Goal: Complete application form: Complete application form

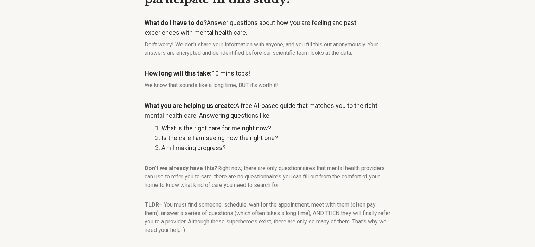
scroll to position [94, 0]
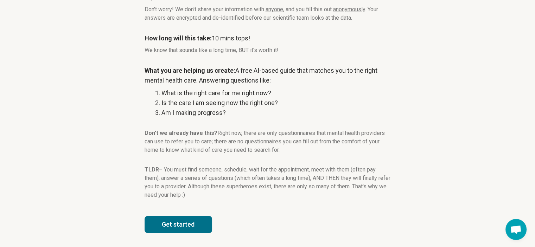
click at [169, 231] on button "Get started" at bounding box center [177, 224] width 67 height 17
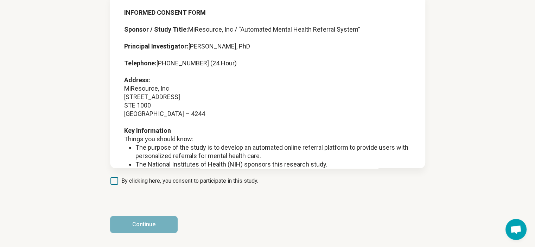
click at [174, 180] on span "By clicking here, you consent to participate in this study." at bounding box center [189, 181] width 137 height 8
click at [155, 222] on button "Continue" at bounding box center [143, 224] width 67 height 17
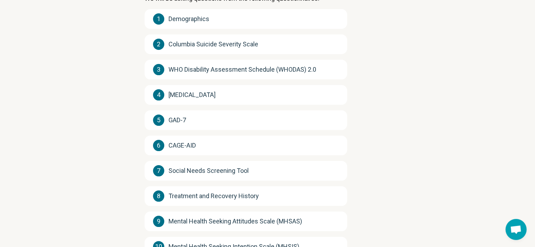
scroll to position [150, 0]
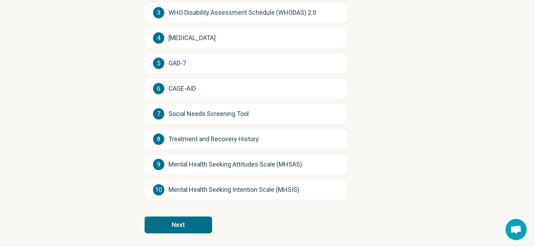
click at [170, 211] on article "We have 10 questionnaires for you to fill out. You can move between questions, …" at bounding box center [267, 59] width 269 height 375
click at [174, 227] on button "Next" at bounding box center [177, 225] width 67 height 17
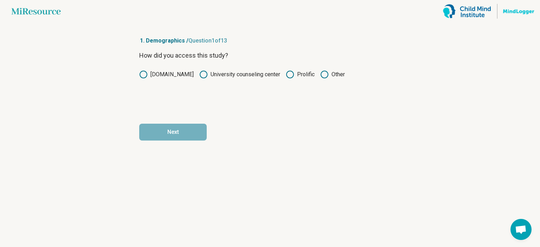
click at [300, 73] on label "Prolific" at bounding box center [300, 74] width 29 height 8
click at [163, 128] on button "Next" at bounding box center [172, 132] width 67 height 17
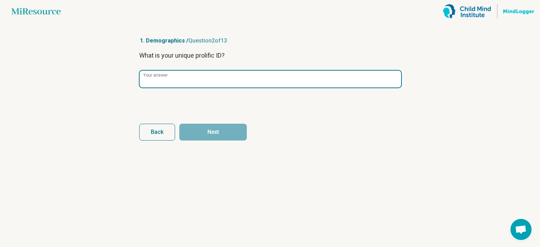
click at [186, 83] on input "Your answer" at bounding box center [271, 79] width 262 height 17
click at [216, 80] on input "Your answer" at bounding box center [271, 79] width 262 height 17
paste input "**********"
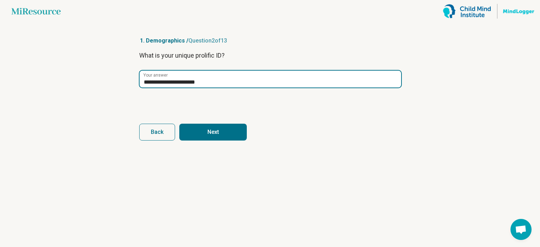
type input "**********"
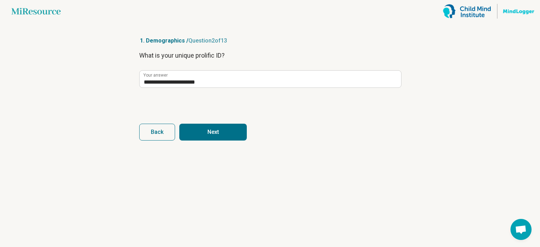
click at [222, 131] on button "Next" at bounding box center [212, 132] width 67 height 17
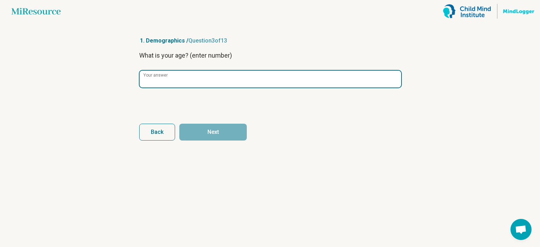
click at [217, 82] on input "Your answer" at bounding box center [271, 79] width 262 height 17
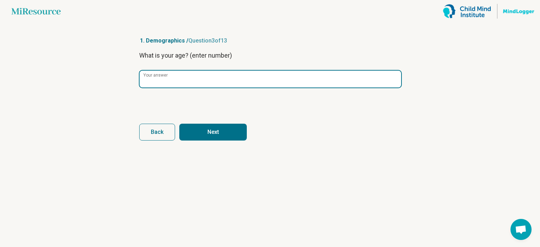
type input "**"
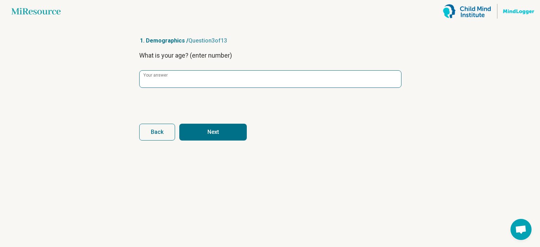
click button "Next" at bounding box center [212, 132] width 67 height 17
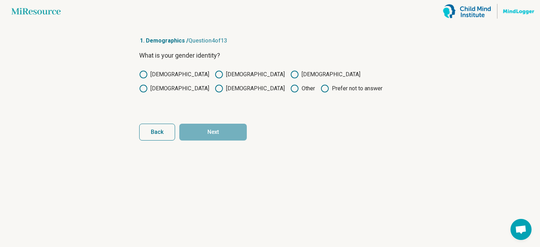
click at [157, 78] on label "Male" at bounding box center [174, 74] width 70 height 8
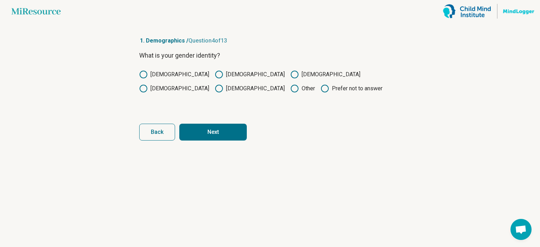
click at [212, 133] on button "Next" at bounding box center [212, 132] width 67 height 17
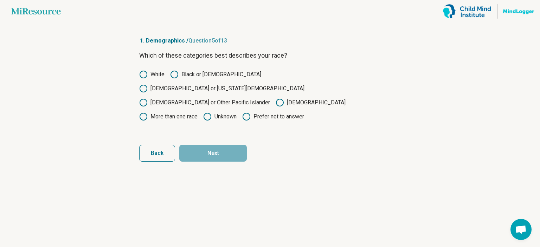
click at [198, 112] on label "More than one race" at bounding box center [168, 116] width 58 height 8
click at [213, 145] on button "Next" at bounding box center [212, 153] width 67 height 17
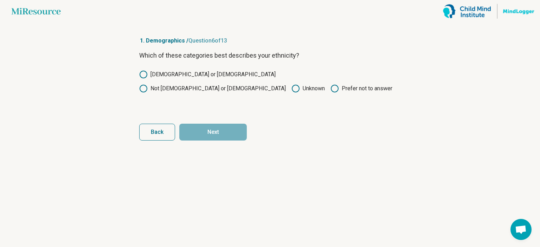
click at [239, 84] on label "Not Hispanic or Latino" at bounding box center [212, 88] width 147 height 8
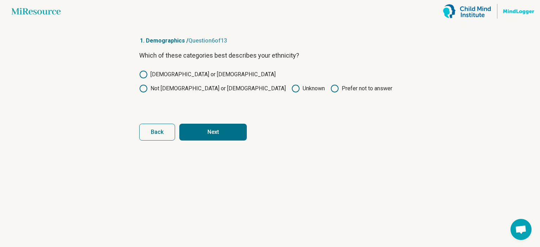
click at [227, 134] on button "Next" at bounding box center [212, 132] width 67 height 17
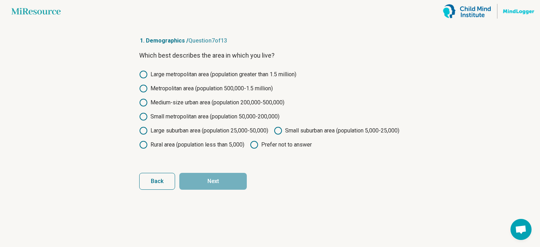
click at [197, 116] on label "Small metropolitan area (population 50,000-200,000)" at bounding box center [209, 116] width 140 height 8
click at [200, 104] on label "Medium-size urban area (population 200,000-500,000)" at bounding box center [211, 102] width 145 height 8
click at [205, 92] on label "Metropolitan area (population 500,000-1.5 million)" at bounding box center [206, 88] width 134 height 8
click at [203, 75] on label "Large metropolitan area (population greater than 1.5 million)" at bounding box center [217, 74] width 157 height 8
click at [274, 135] on label "Small suburban area (population 5,000-25,000)" at bounding box center [337, 131] width 126 height 8
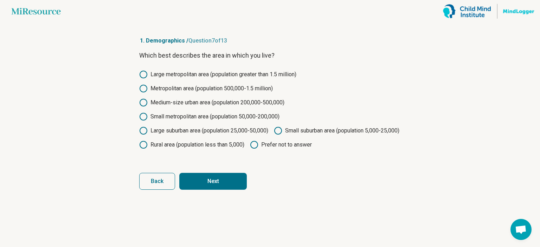
click at [218, 190] on button "Next" at bounding box center [212, 181] width 67 height 17
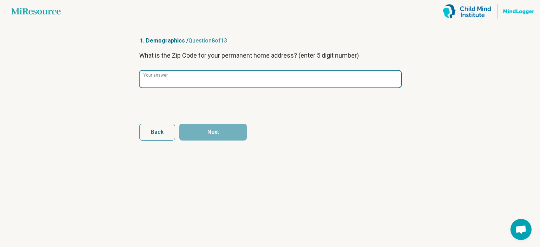
click at [194, 79] on input "Your answer" at bounding box center [271, 79] width 262 height 17
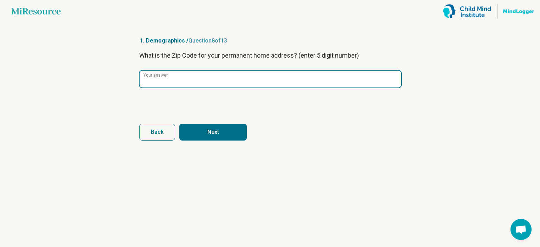
type input "*****"
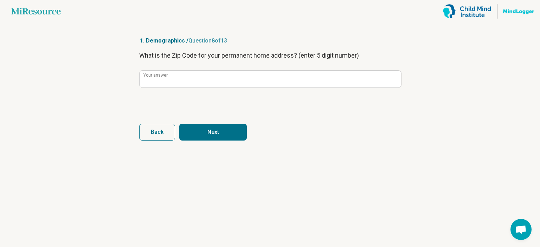
click at [213, 125] on button "Next" at bounding box center [212, 132] width 67 height 17
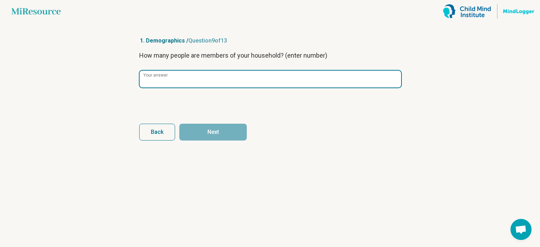
click at [189, 73] on input "Your answer" at bounding box center [271, 79] width 262 height 17
click at [193, 80] on input "Your answer" at bounding box center [271, 79] width 262 height 17
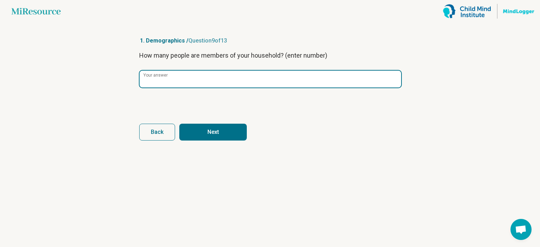
type input "*"
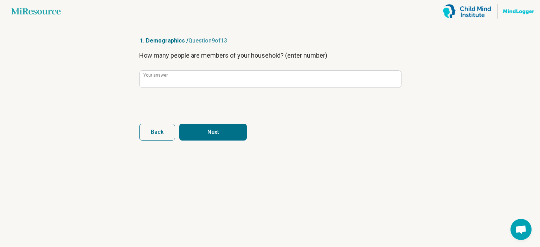
click at [198, 130] on button "Next" at bounding box center [212, 132] width 67 height 17
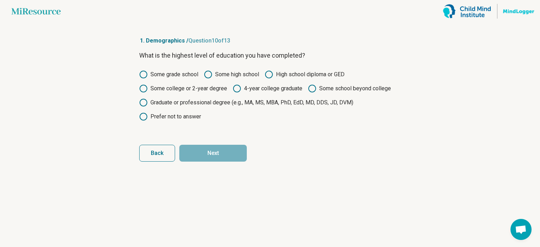
click at [324, 88] on label "Some school beyond college" at bounding box center [349, 88] width 83 height 8
click at [231, 149] on button "Next" at bounding box center [212, 153] width 67 height 17
click at [319, 85] on label "Some school beyond college" at bounding box center [349, 88] width 83 height 8
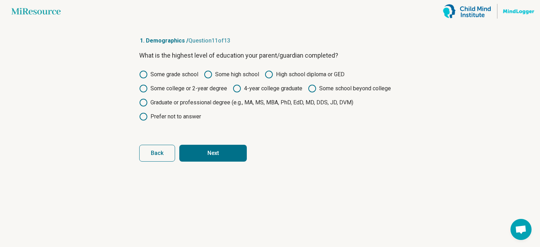
click at [281, 87] on label "4-year college graduate" at bounding box center [268, 88] width 70 height 8
click at [232, 154] on button "Next" at bounding box center [212, 153] width 67 height 17
click at [264, 88] on label "4-year college graduate" at bounding box center [268, 88] width 70 height 8
click at [222, 157] on button "Next" at bounding box center [212, 153] width 67 height 17
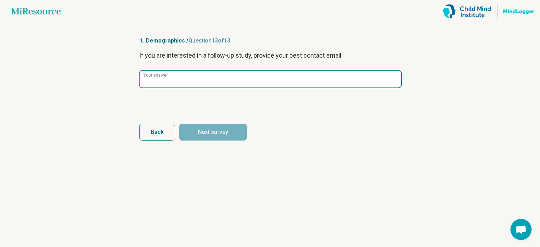
click at [253, 81] on input "Your answer" at bounding box center [271, 79] width 262 height 17
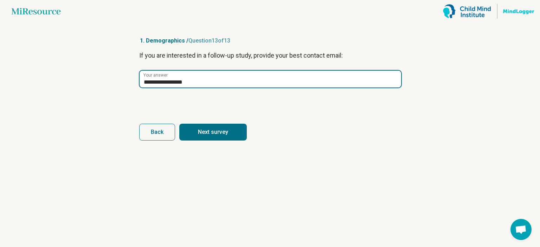
type input "**********"
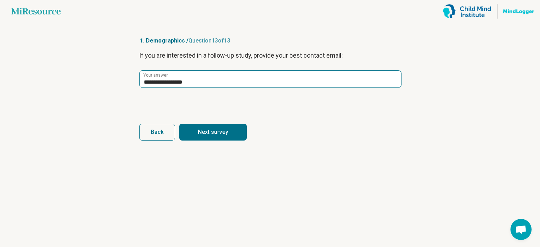
click at [179, 124] on button "Next survey" at bounding box center [212, 132] width 67 height 17
type input "**********"
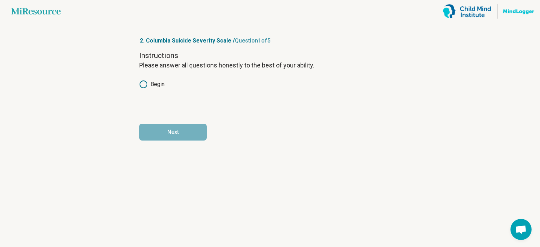
click at [161, 84] on label "Begin" at bounding box center [151, 84] width 25 height 8
click at [175, 131] on button "Next" at bounding box center [172, 132] width 67 height 17
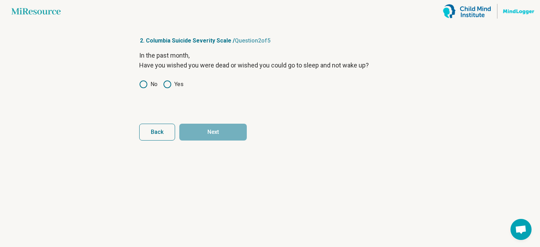
click at [153, 86] on label "No" at bounding box center [148, 84] width 18 height 8
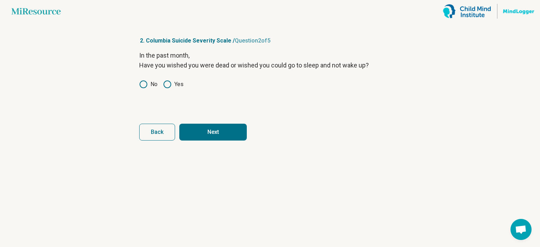
click at [225, 135] on button "Next" at bounding box center [212, 132] width 67 height 17
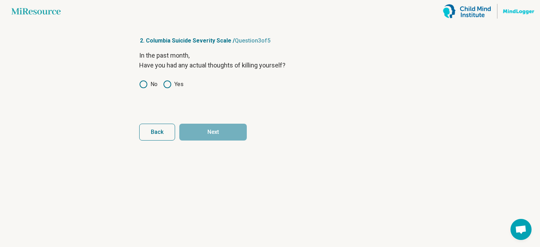
click at [153, 88] on label "No" at bounding box center [148, 84] width 18 height 8
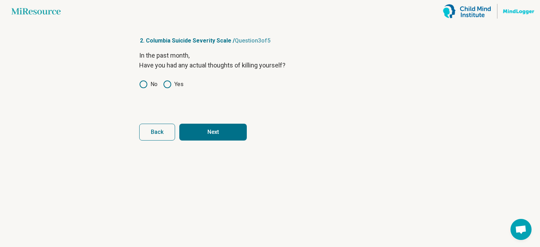
click at [228, 132] on button "Next" at bounding box center [212, 132] width 67 height 17
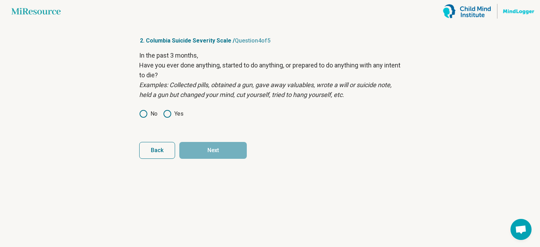
click at [148, 111] on label "No" at bounding box center [148, 114] width 18 height 8
click at [218, 153] on button "Next" at bounding box center [212, 150] width 67 height 17
click at [148, 111] on label "No" at bounding box center [148, 114] width 18 height 8
click at [223, 149] on button "Next survey" at bounding box center [212, 150] width 67 height 17
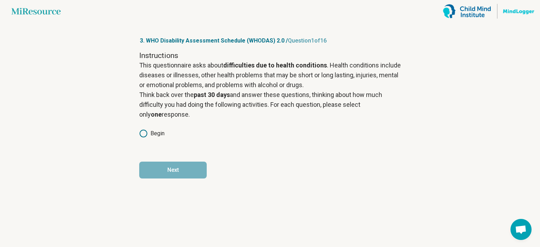
click at [156, 135] on label "Begin" at bounding box center [151, 133] width 25 height 8
click at [182, 168] on button "Next" at bounding box center [172, 170] width 67 height 17
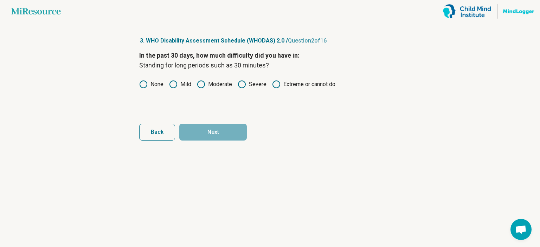
click at [213, 51] on p "In the past 30 days, how much difficulty did you have in:" at bounding box center [270, 56] width 262 height 10
click at [183, 83] on label "Mild" at bounding box center [180, 84] width 22 height 8
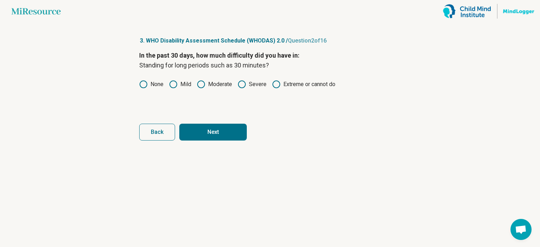
click at [157, 82] on label "None" at bounding box center [151, 84] width 24 height 8
click at [204, 132] on button "Next" at bounding box center [212, 132] width 67 height 17
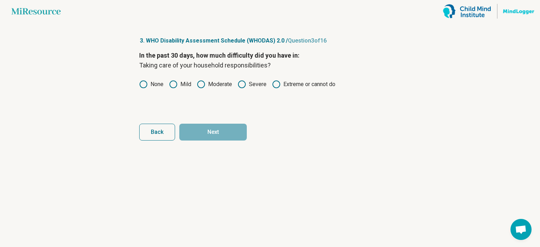
drag, startPoint x: 160, startPoint y: 94, endPoint x: 150, endPoint y: 85, distance: 12.5
click at [159, 91] on div "In the past 30 days, how much difficulty did you have in: Taking care of your h…" at bounding box center [270, 80] width 262 height 59
click at [147, 82] on icon at bounding box center [143, 84] width 8 height 8
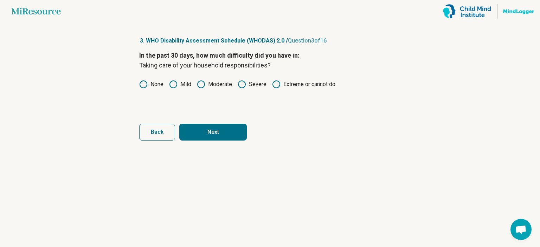
click at [216, 139] on button "Next" at bounding box center [212, 132] width 67 height 17
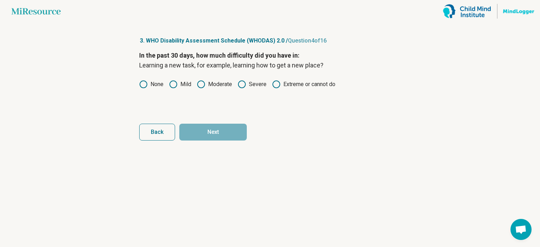
click at [148, 84] on label "None" at bounding box center [151, 84] width 24 height 8
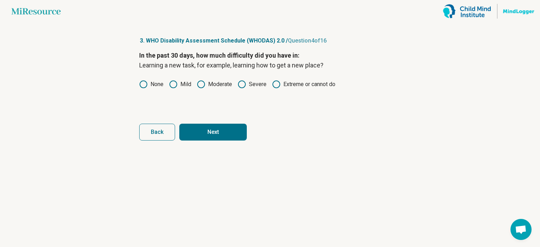
click at [213, 129] on button "Next" at bounding box center [212, 132] width 67 height 17
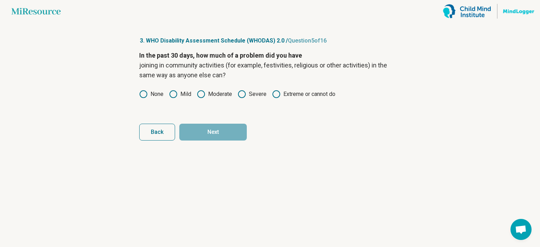
click at [155, 92] on label "None" at bounding box center [151, 94] width 24 height 8
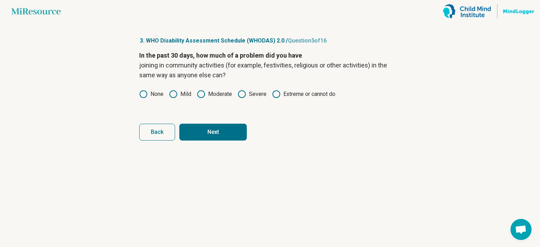
click at [209, 136] on button "Next" at bounding box center [212, 132] width 67 height 17
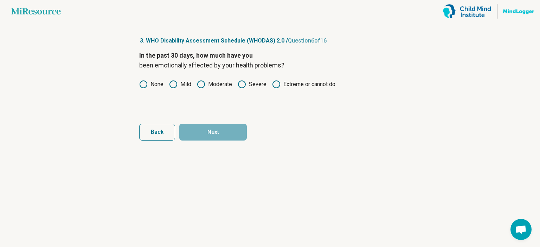
click at [150, 85] on label "None" at bounding box center [151, 84] width 24 height 8
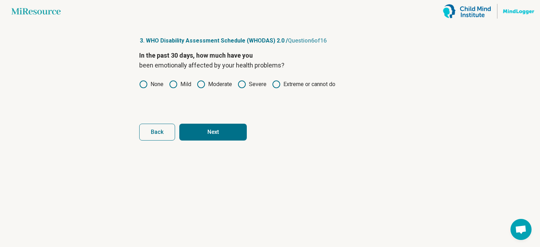
click at [182, 88] on label "Mild" at bounding box center [180, 84] width 22 height 8
click at [201, 119] on form "In the past 30 days, how much have you been emotionally affected by your health…" at bounding box center [270, 96] width 262 height 90
click at [202, 127] on button "Next" at bounding box center [212, 132] width 67 height 17
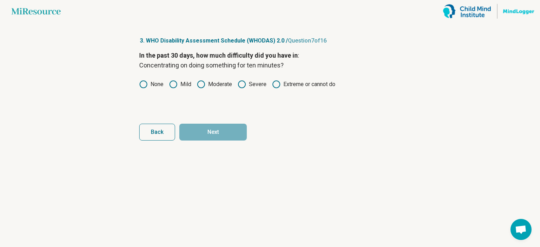
click at [146, 82] on circle at bounding box center [143, 84] width 7 height 7
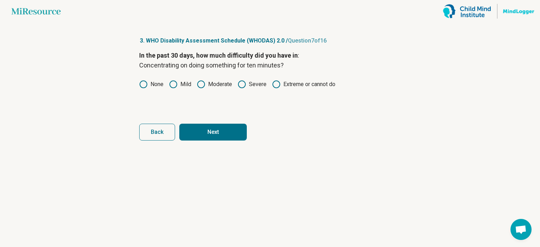
click at [212, 133] on button "Next" at bounding box center [212, 132] width 67 height 17
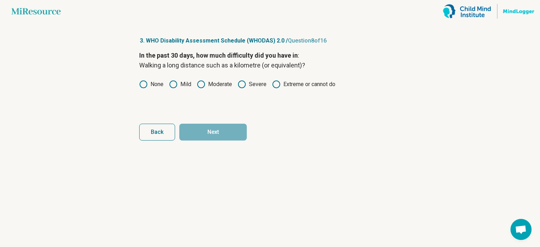
click at [149, 82] on label "None" at bounding box center [151, 84] width 24 height 8
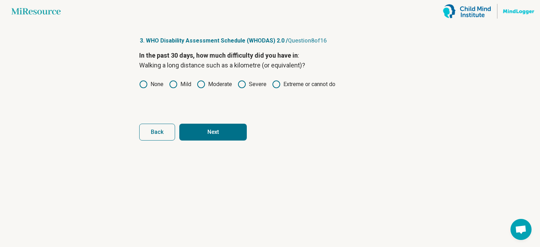
click at [202, 128] on button "Next" at bounding box center [212, 132] width 67 height 17
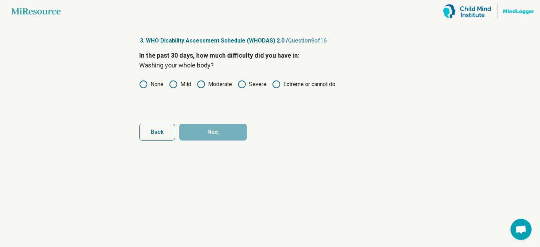
click at [150, 84] on label "None" at bounding box center [151, 84] width 24 height 8
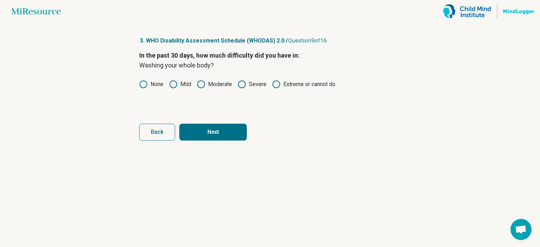
click at [199, 127] on button "Next" at bounding box center [212, 132] width 67 height 17
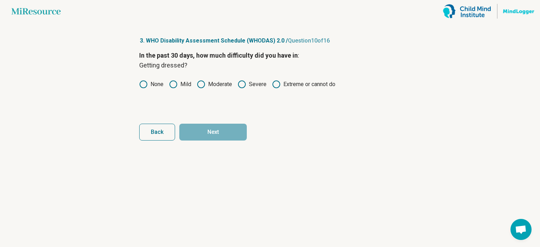
click at [149, 84] on label "None" at bounding box center [151, 84] width 24 height 8
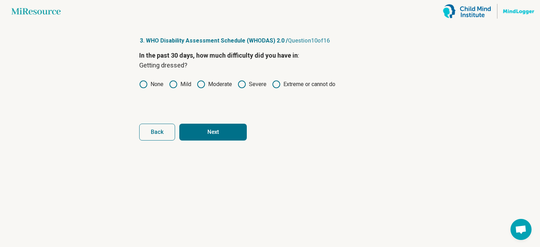
click at [211, 134] on button "Next" at bounding box center [212, 132] width 67 height 17
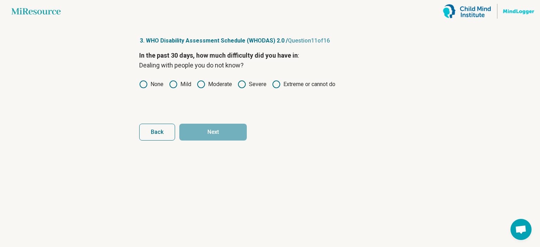
click at [153, 85] on label "None" at bounding box center [151, 84] width 24 height 8
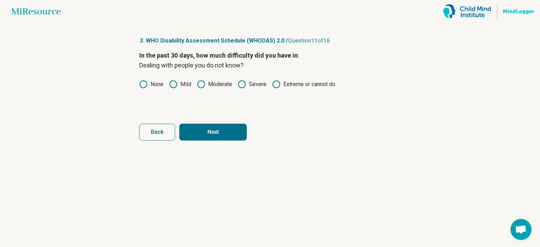
click at [204, 130] on button "Next" at bounding box center [212, 132] width 67 height 17
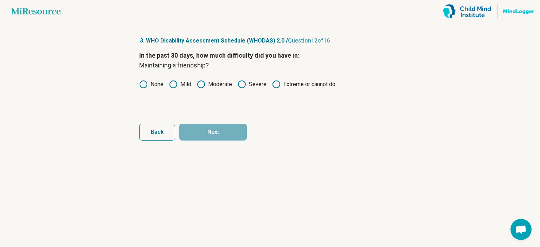
click at [147, 83] on circle at bounding box center [143, 84] width 7 height 7
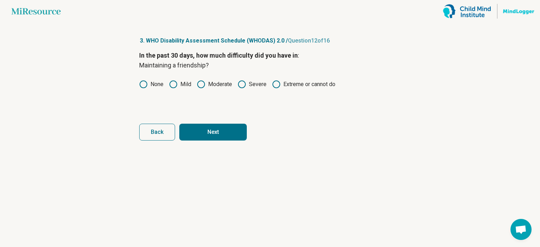
click at [176, 81] on circle at bounding box center [173, 84] width 7 height 7
click at [210, 127] on button "Next" at bounding box center [212, 132] width 67 height 17
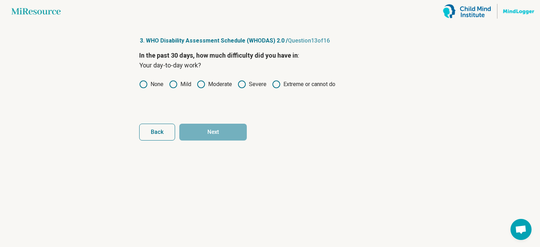
click at [154, 83] on label "None" at bounding box center [151, 84] width 24 height 8
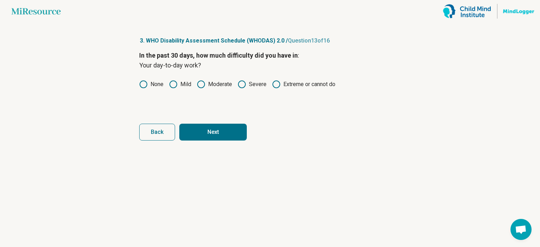
click at [200, 133] on button "Next" at bounding box center [212, 132] width 67 height 17
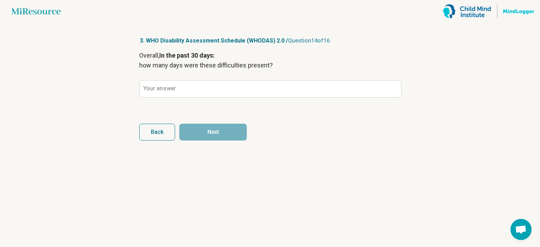
click at [157, 91] on label "Your answer" at bounding box center [159, 89] width 32 height 6
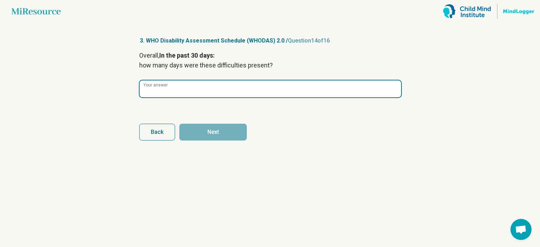
click at [157, 91] on input "Your answer" at bounding box center [271, 89] width 262 height 17
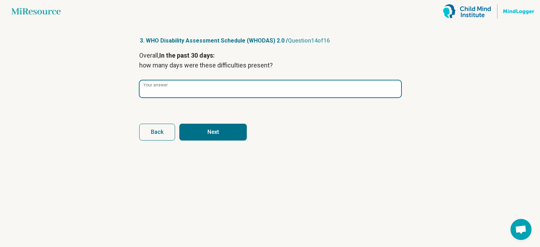
type input "*"
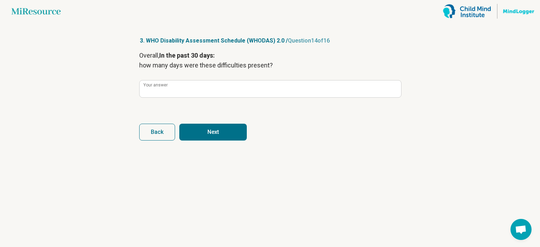
click at [210, 140] on button "Next" at bounding box center [212, 132] width 67 height 17
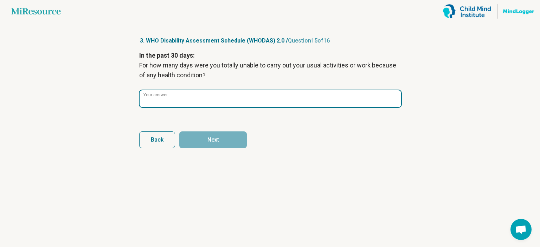
click at [207, 106] on input "Your answer" at bounding box center [271, 98] width 262 height 17
type input "*"
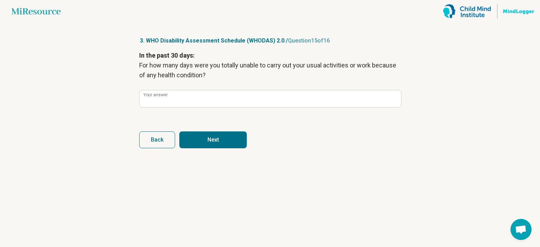
click at [204, 137] on button "Next" at bounding box center [212, 139] width 67 height 17
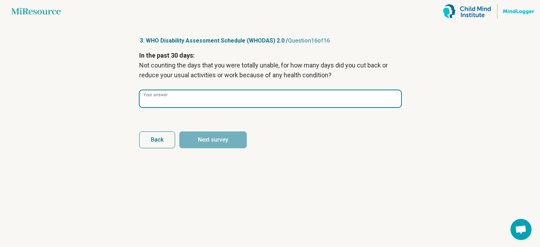
click at [202, 103] on input "Your answer" at bounding box center [271, 98] width 262 height 17
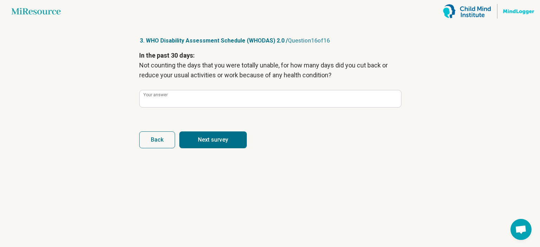
click at [223, 140] on button "Next survey" at bounding box center [212, 139] width 67 height 17
type input "*"
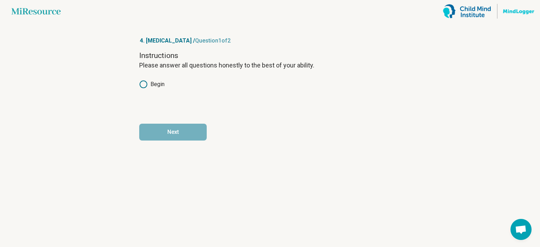
click at [154, 83] on label "Begin" at bounding box center [151, 84] width 25 height 8
click at [171, 131] on button "Next" at bounding box center [172, 132] width 67 height 17
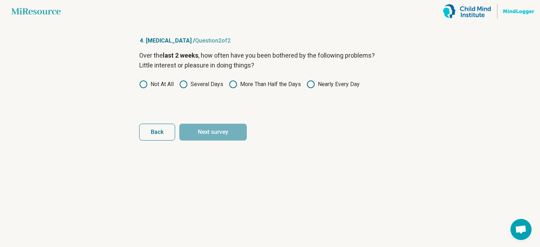
click at [153, 85] on label "Not At All" at bounding box center [156, 84] width 34 height 8
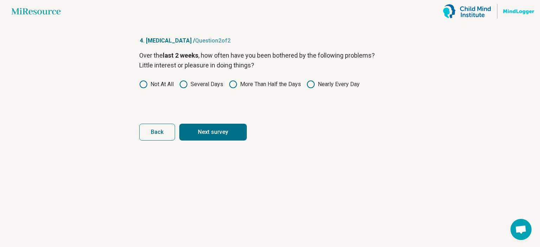
click at [207, 84] on label "Several Days" at bounding box center [201, 84] width 44 height 8
click at [222, 136] on button "Next survey" at bounding box center [212, 132] width 67 height 17
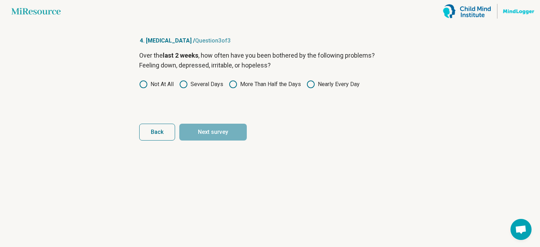
click at [196, 82] on label "Several Days" at bounding box center [201, 84] width 44 height 8
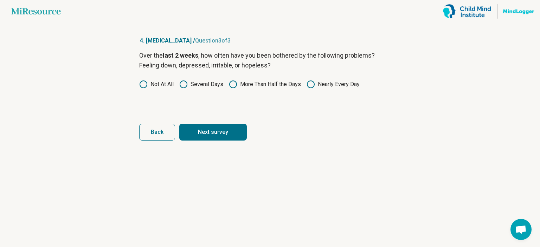
click at [217, 134] on button "Next survey" at bounding box center [212, 132] width 67 height 17
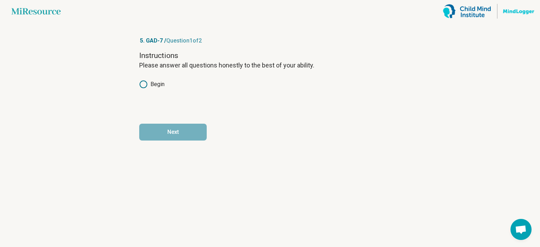
click at [156, 83] on label "Begin" at bounding box center [151, 84] width 25 height 8
click at [179, 131] on button "Next" at bounding box center [172, 132] width 67 height 17
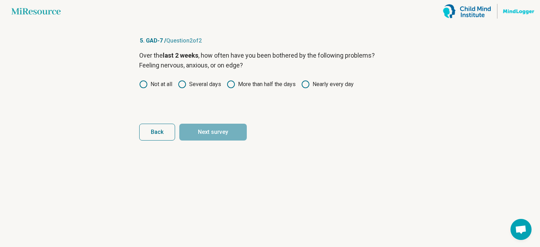
click at [189, 85] on label "Several days" at bounding box center [199, 84] width 43 height 8
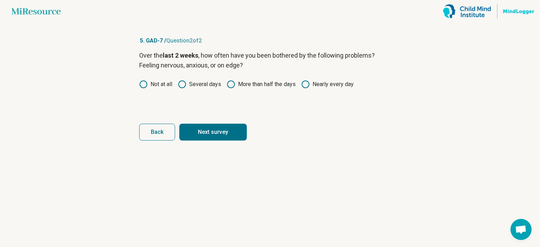
click at [211, 132] on button "Next survey" at bounding box center [212, 132] width 67 height 17
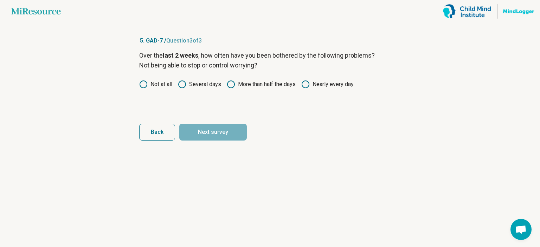
click at [197, 84] on label "Several days" at bounding box center [199, 84] width 43 height 8
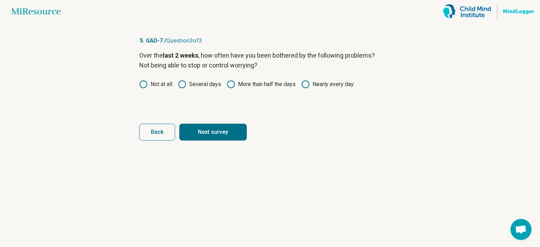
click at [216, 134] on button "Next survey" at bounding box center [212, 132] width 67 height 17
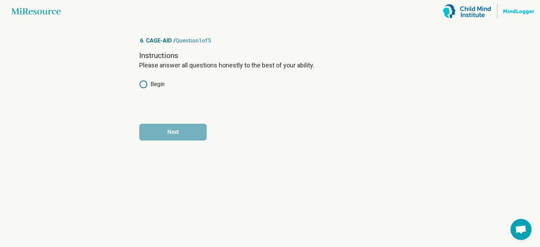
click at [157, 83] on label "Begin" at bounding box center [151, 84] width 25 height 8
click at [186, 137] on button "Next" at bounding box center [172, 132] width 67 height 17
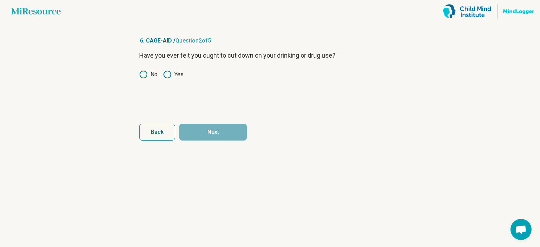
click at [145, 72] on icon at bounding box center [143, 74] width 8 height 8
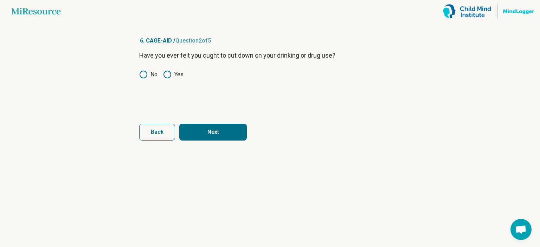
click at [208, 135] on button "Next" at bounding box center [212, 132] width 67 height 17
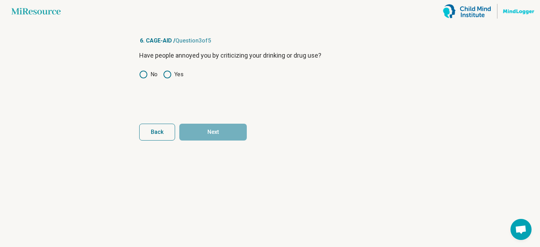
click at [142, 70] on icon at bounding box center [143, 74] width 8 height 8
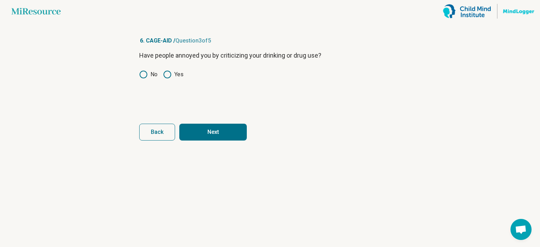
click at [212, 129] on button "Next" at bounding box center [212, 132] width 67 height 17
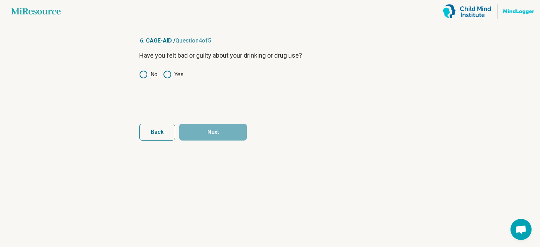
click at [152, 73] on label "No" at bounding box center [148, 74] width 18 height 8
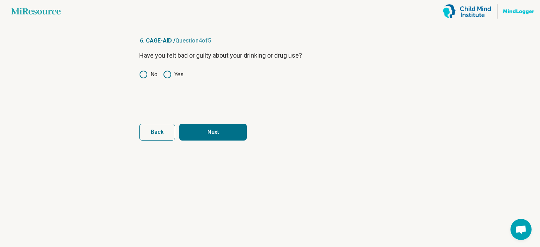
click at [213, 136] on button "Next" at bounding box center [212, 132] width 67 height 17
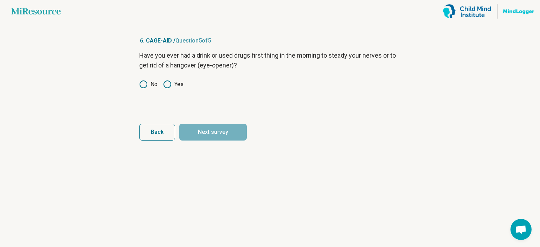
click at [147, 84] on icon at bounding box center [143, 84] width 8 height 8
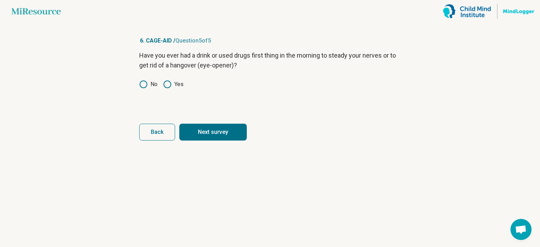
click at [212, 137] on button "Next survey" at bounding box center [212, 132] width 67 height 17
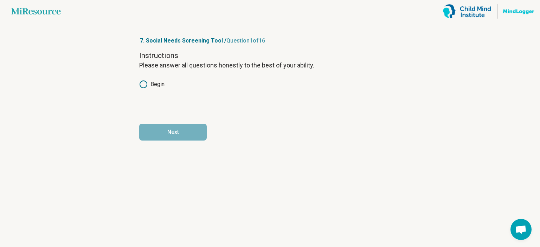
click at [155, 86] on label "Begin" at bounding box center [151, 84] width 25 height 8
click at [188, 139] on button "Next" at bounding box center [172, 132] width 67 height 17
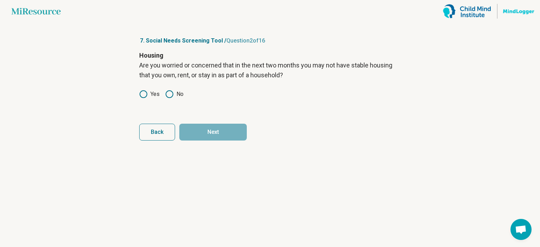
click at [176, 95] on label "No" at bounding box center [174, 94] width 18 height 8
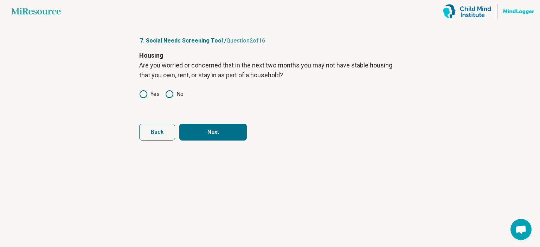
click at [202, 128] on button "Next" at bounding box center [212, 132] width 67 height 17
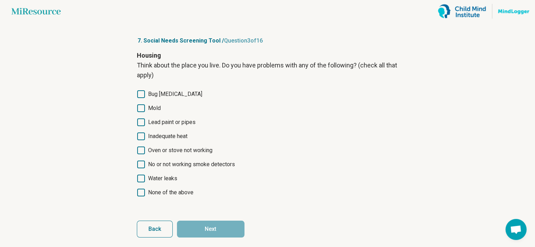
click at [176, 190] on span "None of the above" at bounding box center [170, 192] width 45 height 8
click at [214, 226] on button "Next" at bounding box center [210, 229] width 67 height 17
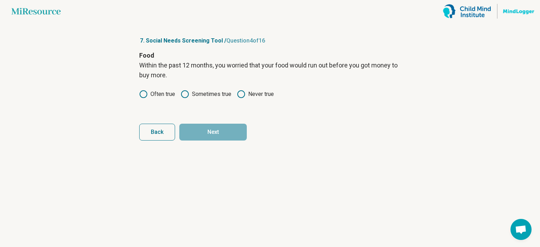
click at [238, 100] on div "Food Within the past 12 months, you worried that your food would run out before…" at bounding box center [270, 80] width 262 height 59
click at [243, 95] on icon at bounding box center [241, 94] width 8 height 8
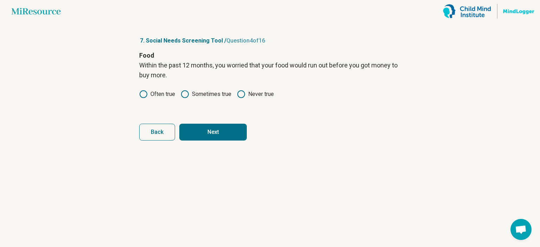
click at [225, 134] on button "Next" at bounding box center [212, 132] width 67 height 17
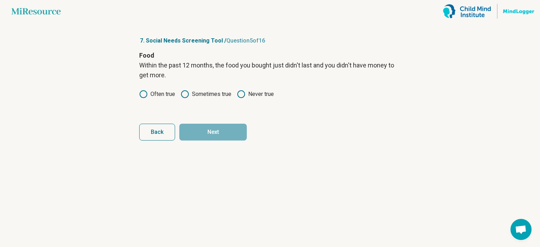
click at [246, 94] on label "Never true" at bounding box center [255, 94] width 37 height 8
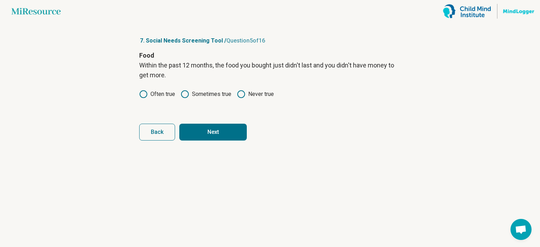
click at [226, 136] on button "Next" at bounding box center [212, 132] width 67 height 17
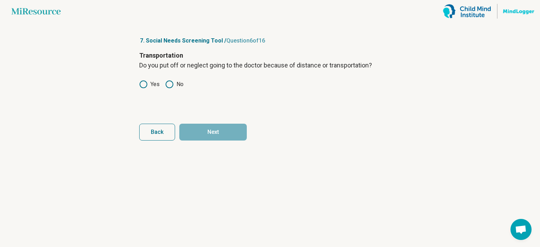
click at [173, 85] on icon at bounding box center [169, 84] width 8 height 8
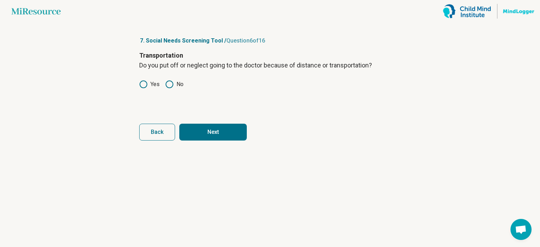
click at [218, 140] on button "Next" at bounding box center [212, 132] width 67 height 17
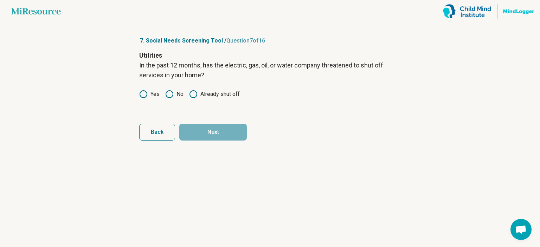
click at [173, 94] on circle at bounding box center [169, 94] width 7 height 7
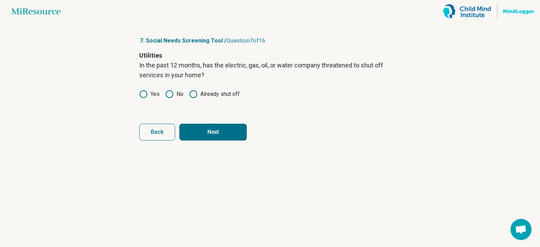
click at [214, 139] on button "Next" at bounding box center [212, 132] width 67 height 17
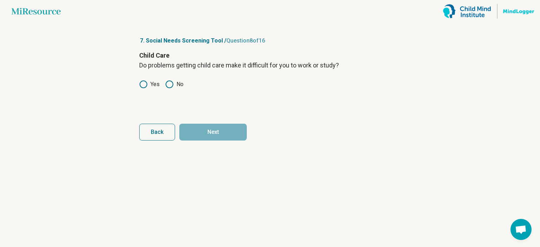
click at [176, 85] on label "No" at bounding box center [174, 84] width 18 height 8
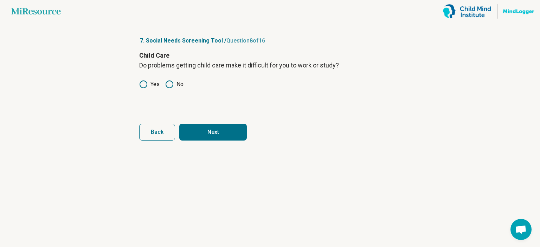
click at [209, 128] on button "Next" at bounding box center [212, 132] width 67 height 17
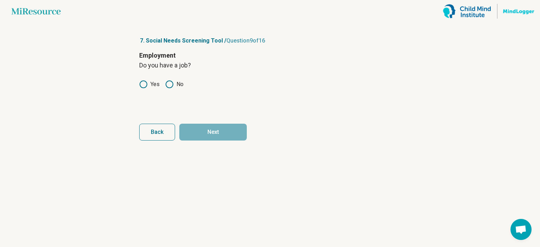
click at [177, 84] on label "No" at bounding box center [174, 84] width 18 height 8
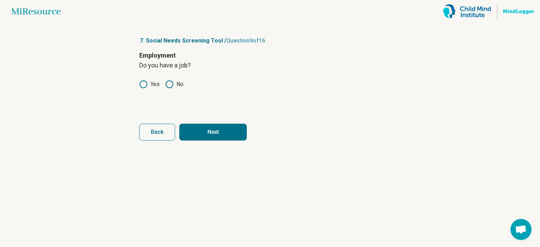
click at [148, 83] on label "Yes" at bounding box center [149, 84] width 20 height 8
click at [207, 132] on button "Next" at bounding box center [212, 132] width 67 height 17
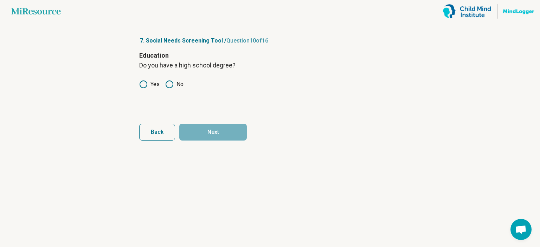
click at [147, 85] on circle at bounding box center [143, 84] width 7 height 7
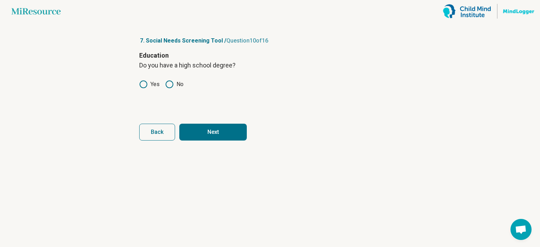
click at [205, 132] on button "Next" at bounding box center [212, 132] width 67 height 17
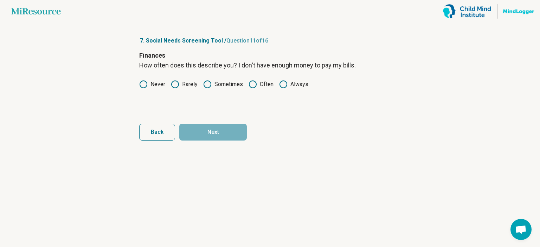
click at [155, 82] on label "Never" at bounding box center [152, 84] width 26 height 8
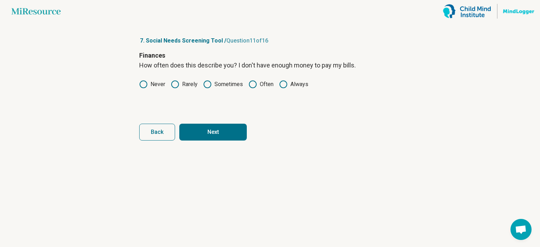
click at [206, 134] on button "Next" at bounding box center [212, 132] width 67 height 17
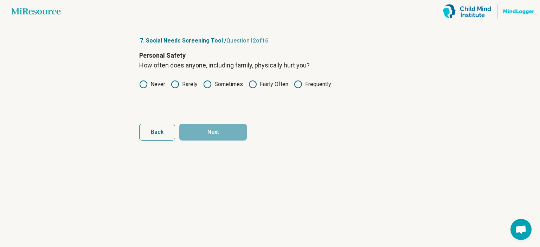
click at [156, 87] on label "Never" at bounding box center [152, 84] width 26 height 8
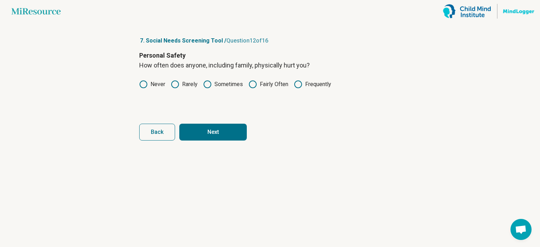
click at [224, 135] on button "Next" at bounding box center [212, 132] width 67 height 17
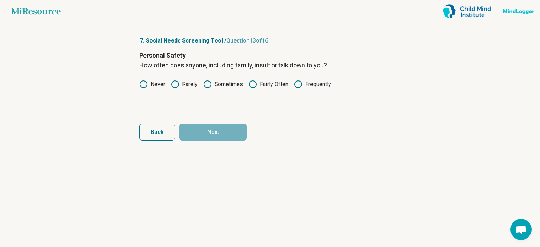
click at [156, 80] on label "Never" at bounding box center [152, 84] width 26 height 8
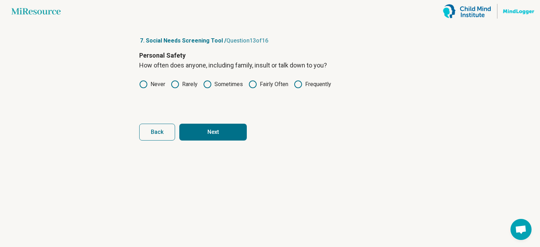
click at [224, 136] on button "Next" at bounding box center [212, 132] width 67 height 17
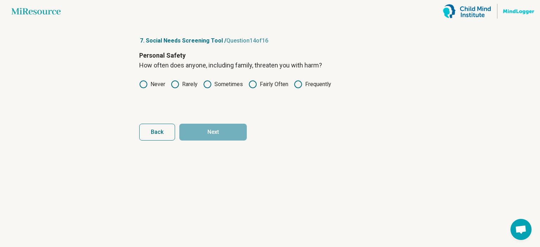
click at [154, 85] on label "Never" at bounding box center [152, 84] width 26 height 8
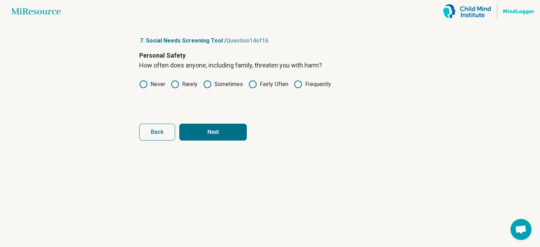
click at [208, 129] on button "Next" at bounding box center [212, 132] width 67 height 17
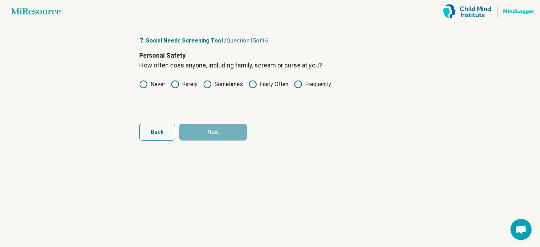
click at [154, 84] on label "Never" at bounding box center [152, 84] width 26 height 8
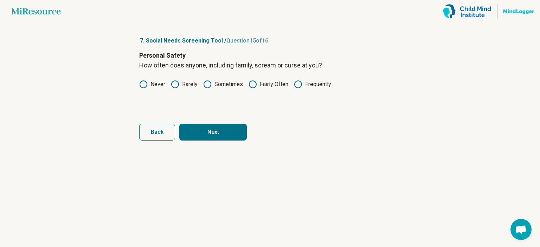
click at [207, 130] on button "Next" at bounding box center [212, 132] width 67 height 17
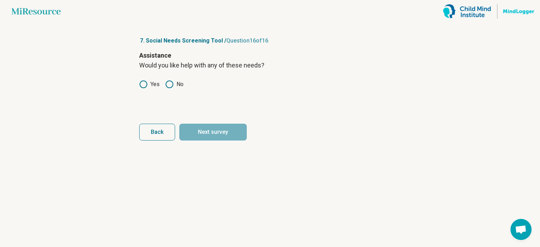
click at [148, 85] on label "Yes" at bounding box center [149, 84] width 20 height 8
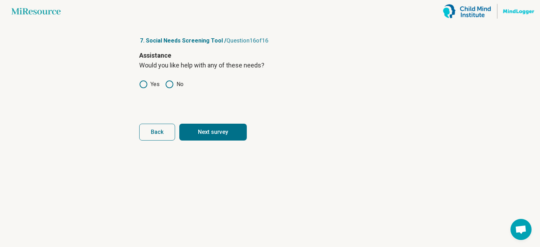
click at [172, 85] on icon at bounding box center [169, 84] width 8 height 8
click at [213, 132] on button "Next survey" at bounding box center [212, 132] width 67 height 17
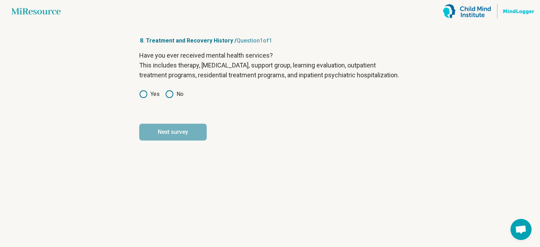
click at [146, 98] on icon at bounding box center [143, 94] width 8 height 8
click at [174, 141] on button "Next survey" at bounding box center [172, 132] width 67 height 17
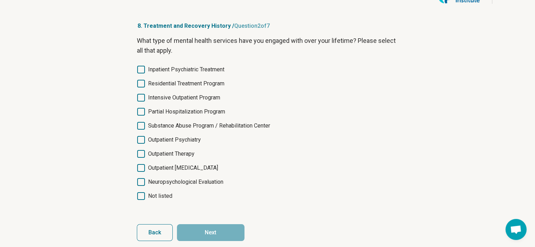
scroll to position [22, 0]
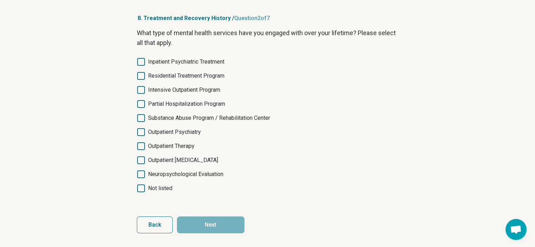
click at [190, 129] on span "Outpatient Psychiatry" at bounding box center [174, 132] width 53 height 8
click at [185, 143] on span "Outpatient Therapy" at bounding box center [171, 146] width 46 height 8
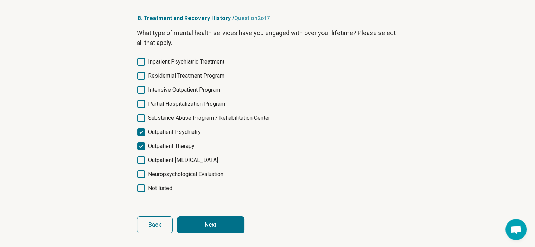
click at [223, 225] on button "Next" at bounding box center [210, 225] width 67 height 17
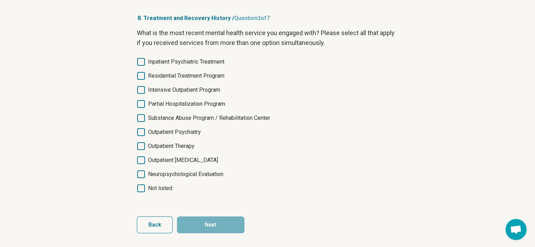
click at [186, 137] on div "Inpatient Psychiatric Treatment Residential Treatment Program Intensive Outpati…" at bounding box center [268, 125] width 262 height 135
click at [186, 147] on span "Outpatient Therapy" at bounding box center [171, 146] width 46 height 8
click at [188, 134] on span "Outpatient Psychiatry" at bounding box center [174, 132] width 53 height 8
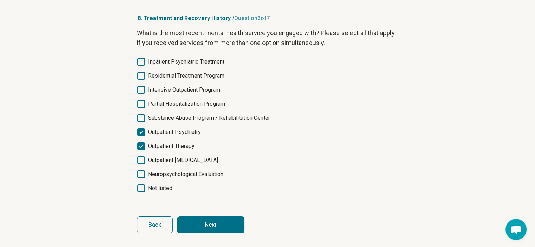
click at [204, 223] on button "Next" at bounding box center [210, 225] width 67 height 17
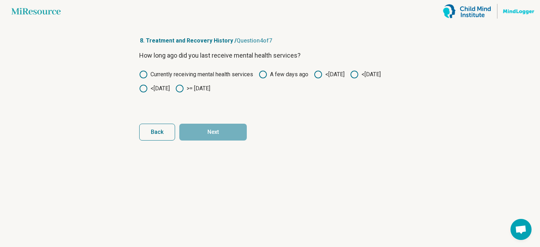
click at [189, 77] on label "Currently receiving mental health services" at bounding box center [196, 74] width 114 height 8
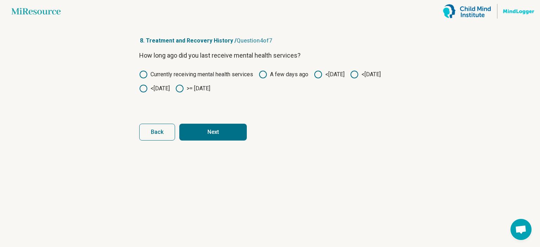
click at [218, 126] on button "Next" at bounding box center [212, 132] width 67 height 17
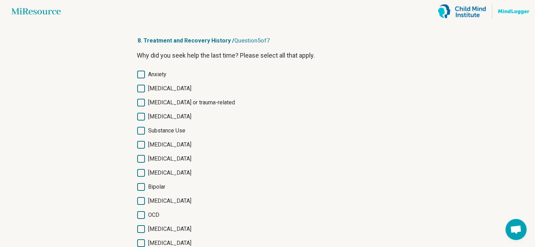
click at [148, 72] on span "Anxiety" at bounding box center [157, 74] width 18 height 8
click at [152, 85] on span "Depression" at bounding box center [169, 88] width 43 height 8
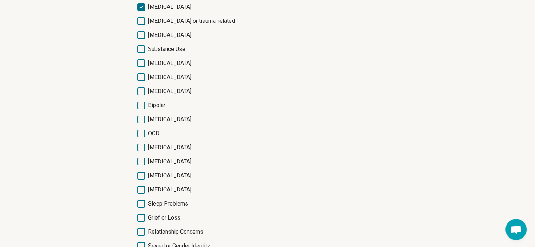
scroll to position [141, 0]
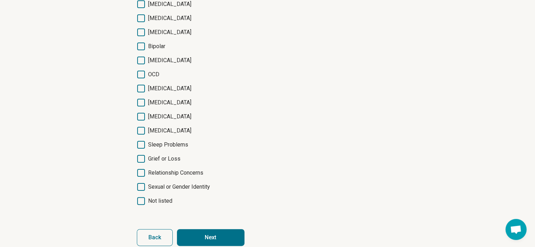
click at [212, 235] on button "Next" at bounding box center [210, 237] width 67 height 17
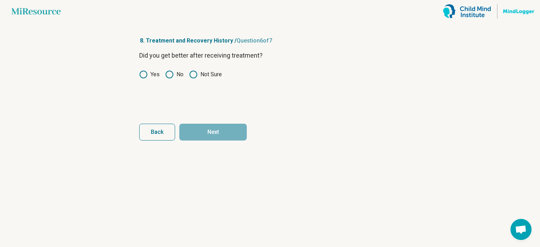
click at [169, 73] on icon at bounding box center [169, 74] width 8 height 8
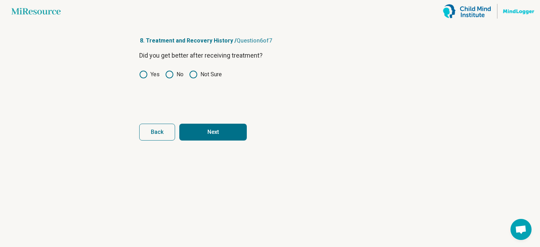
click at [153, 73] on label "Yes" at bounding box center [149, 74] width 20 height 8
click at [213, 129] on button "Next" at bounding box center [212, 132] width 67 height 17
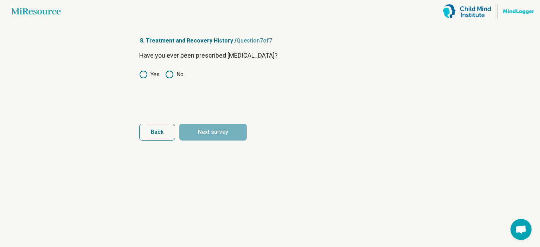
click at [152, 74] on label "Yes" at bounding box center [149, 74] width 20 height 8
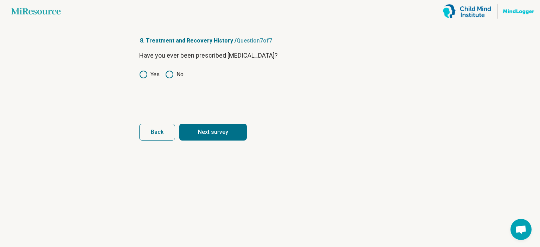
click at [210, 137] on button "Next survey" at bounding box center [212, 132] width 67 height 17
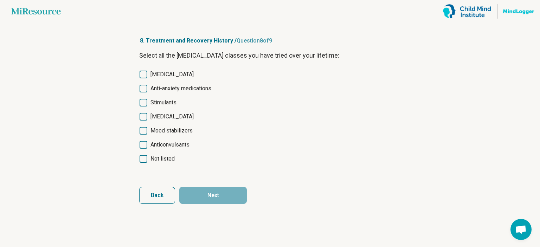
click at [180, 69] on div "Select all the psychiatric medication classes you have tried over your lifetime…" at bounding box center [270, 112] width 262 height 122
click at [180, 75] on span "Antidepressants" at bounding box center [171, 74] width 43 height 8
click at [191, 91] on span "Anti-anxiety medications" at bounding box center [180, 88] width 61 height 8
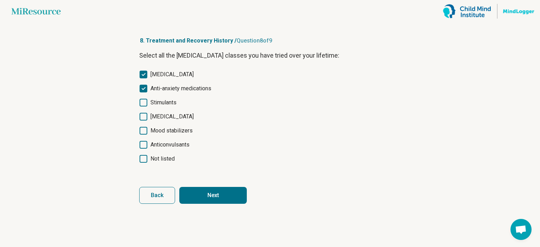
click at [211, 198] on button "Next" at bounding box center [212, 195] width 67 height 17
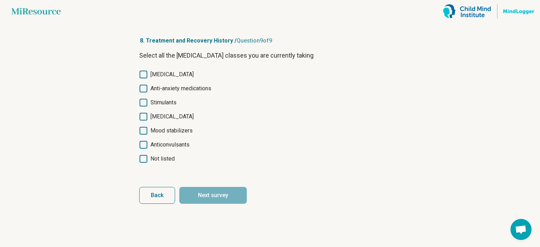
click at [186, 72] on span "Antidepressants" at bounding box center [171, 74] width 43 height 8
click at [191, 85] on span "Anti-anxiety medications" at bounding box center [180, 88] width 61 height 8
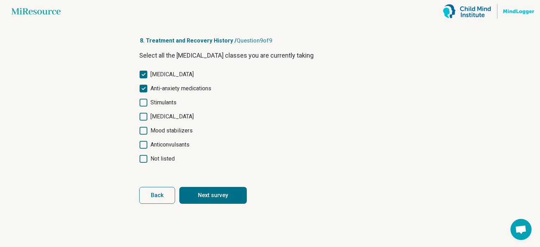
click at [214, 191] on button "Next survey" at bounding box center [212, 195] width 67 height 17
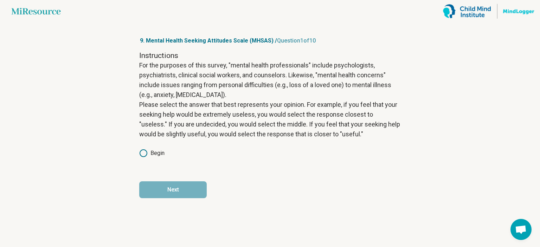
click at [155, 152] on label "Begin" at bounding box center [151, 153] width 25 height 8
click at [178, 189] on button "Next" at bounding box center [172, 189] width 67 height 17
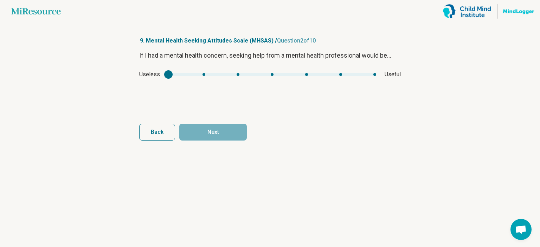
drag, startPoint x: 171, startPoint y: 78, endPoint x: 356, endPoint y: 82, distance: 185.7
click at [356, 82] on div "If I had a mental health concern, seeking help from a mental health professiona…" at bounding box center [270, 80] width 262 height 59
type input "*"
click at [346, 76] on div "mhsas1" at bounding box center [272, 74] width 208 height 3
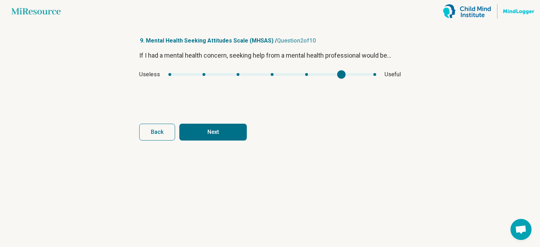
click at [191, 131] on button "Next" at bounding box center [212, 132] width 67 height 17
type input "*"
click at [331, 76] on div "mhsas2" at bounding box center [267, 74] width 192 height 3
click at [224, 138] on button "Next" at bounding box center [212, 132] width 67 height 17
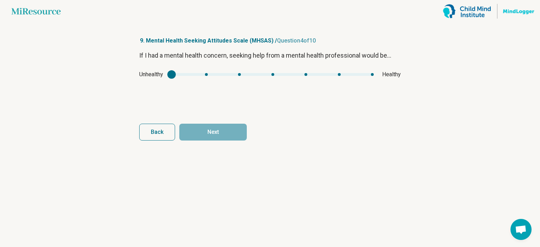
type input "*"
click at [343, 73] on div "mhsas3" at bounding box center [273, 74] width 202 height 3
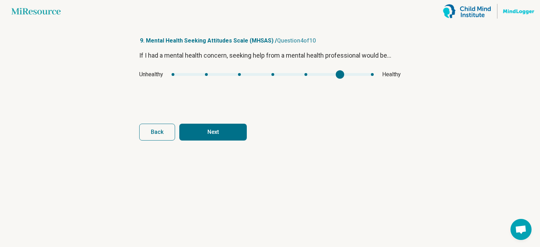
click at [244, 133] on div "Back Next" at bounding box center [270, 132] width 262 height 17
click at [228, 131] on button "Next" at bounding box center [212, 132] width 67 height 17
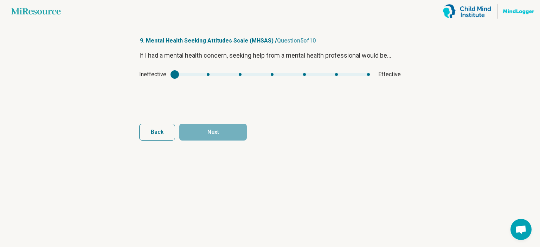
type input "*"
click at [347, 73] on div "mhsas4" at bounding box center [272, 74] width 195 height 3
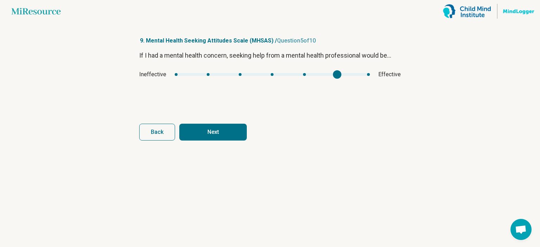
click at [224, 138] on button "Next" at bounding box center [212, 132] width 67 height 17
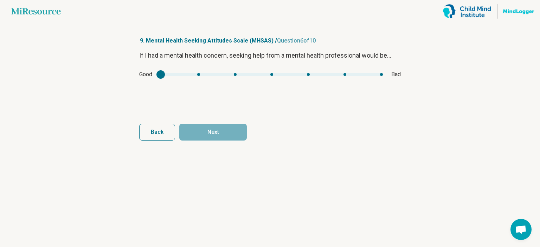
drag, startPoint x: 330, startPoint y: 78, endPoint x: 169, endPoint y: 71, distance: 161.2
click at [170, 70] on div "Good Bad" at bounding box center [270, 74] width 262 height 8
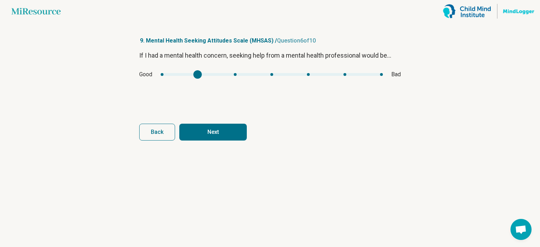
click at [166, 75] on div "mhsas5" at bounding box center [272, 74] width 222 height 3
click at [233, 141] on article "9. Mental Health Seeking Attitudes Scale (MHSAS) / Question 6 of 10 If I had a …" at bounding box center [270, 134] width 284 height 225
type input "*"
click at [181, 75] on div "mhsas5" at bounding box center [272, 74] width 222 height 3
click at [213, 130] on button "Next" at bounding box center [212, 132] width 67 height 17
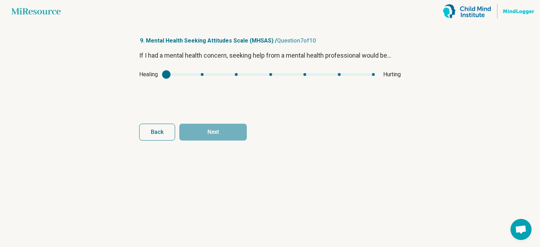
type input "*"
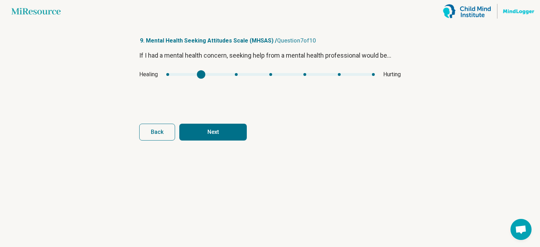
click at [190, 75] on div "mhsas6" at bounding box center [270, 74] width 208 height 3
click at [221, 131] on button "Next" at bounding box center [212, 132] width 67 height 17
type input "*"
click at [334, 74] on div "mhsas7" at bounding box center [274, 74] width 175 height 3
click at [217, 128] on button "Next" at bounding box center [212, 132] width 67 height 17
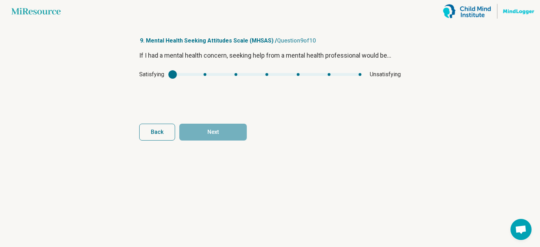
type input "*"
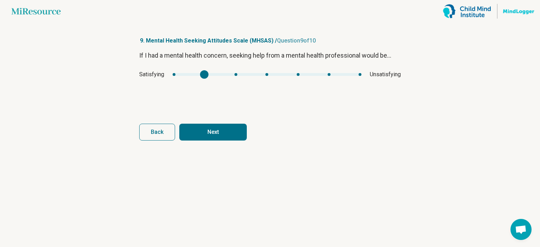
click at [203, 73] on div "mhsas8" at bounding box center [204, 74] width 8 height 8
click at [224, 128] on button "Next" at bounding box center [212, 132] width 67 height 17
click at [180, 77] on div "Desirable Undesirable" at bounding box center [270, 74] width 262 height 8
click at [212, 131] on button "Next survey" at bounding box center [212, 132] width 67 height 17
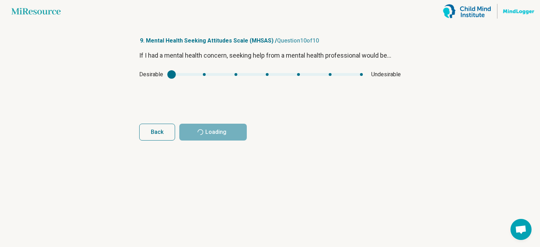
type input "*"
click at [200, 73] on div "mhsas9" at bounding box center [203, 74] width 8 height 8
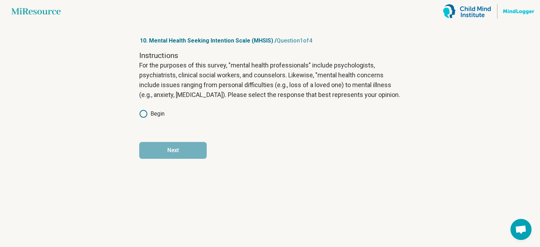
click at [164, 111] on label "Begin" at bounding box center [151, 114] width 25 height 8
click at [190, 149] on button "Next" at bounding box center [172, 150] width 67 height 17
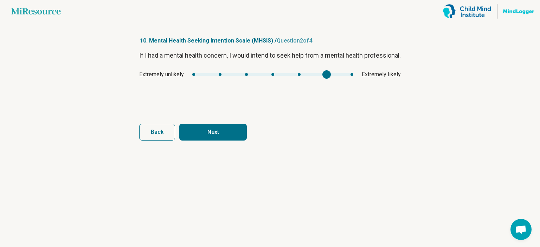
type input "*"
click at [360, 79] on div "Extremely unlikely Extremely likely" at bounding box center [270, 74] width 262 height 8
click at [228, 130] on button "Next" at bounding box center [212, 132] width 67 height 17
type input "*"
click at [385, 77] on div "Definitely false Definitely true" at bounding box center [270, 74] width 262 height 8
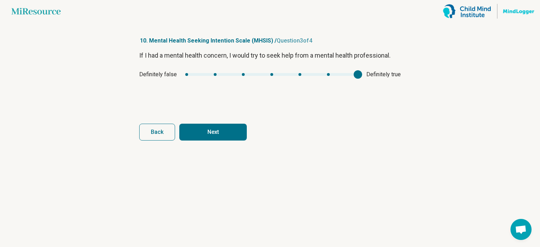
click at [222, 130] on button "Next" at bounding box center [212, 132] width 67 height 17
click at [377, 76] on div "Strongly disagree Strongly agree" at bounding box center [270, 74] width 262 height 8
click at [208, 136] on button "Finish" at bounding box center [212, 132] width 67 height 17
type input "*"
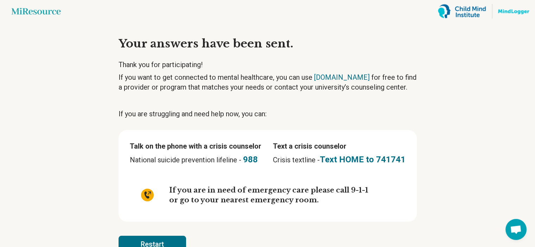
scroll to position [20, 0]
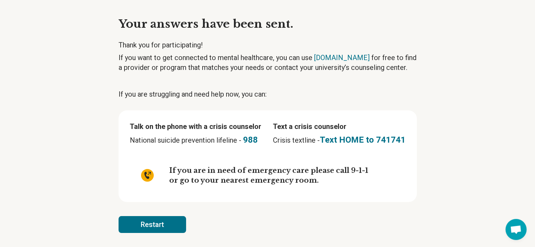
click at [142, 226] on button "Restart" at bounding box center [151, 224] width 67 height 17
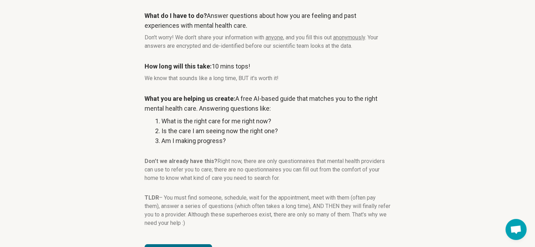
scroll to position [94, 0]
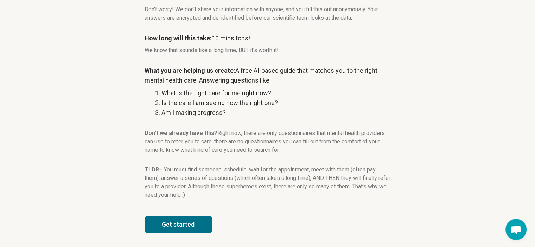
click at [192, 220] on button "Get started" at bounding box center [177, 224] width 67 height 17
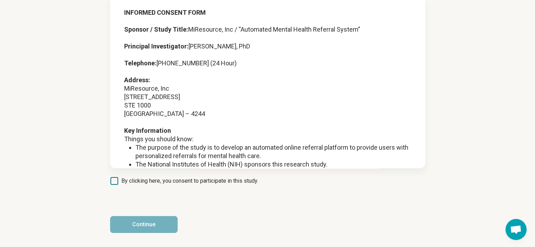
click at [200, 184] on span "By clicking here, you consent to participate in this study." at bounding box center [189, 181] width 137 height 8
click at [168, 225] on button "Continue" at bounding box center [143, 224] width 67 height 17
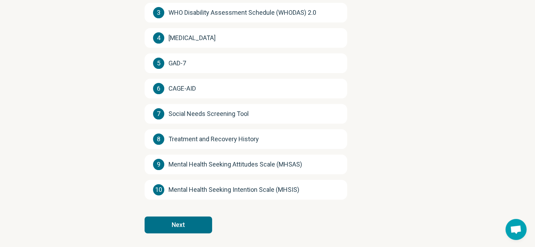
scroll to position [0, 0]
